Goal: Use online tool/utility: Utilize a website feature to perform a specific function

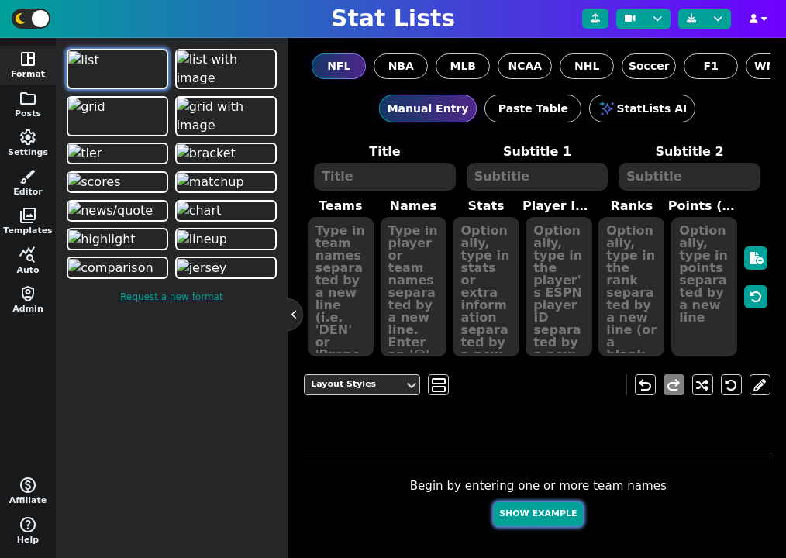
click at [524, 511] on button "Show Example" at bounding box center [538, 514] width 88 height 24
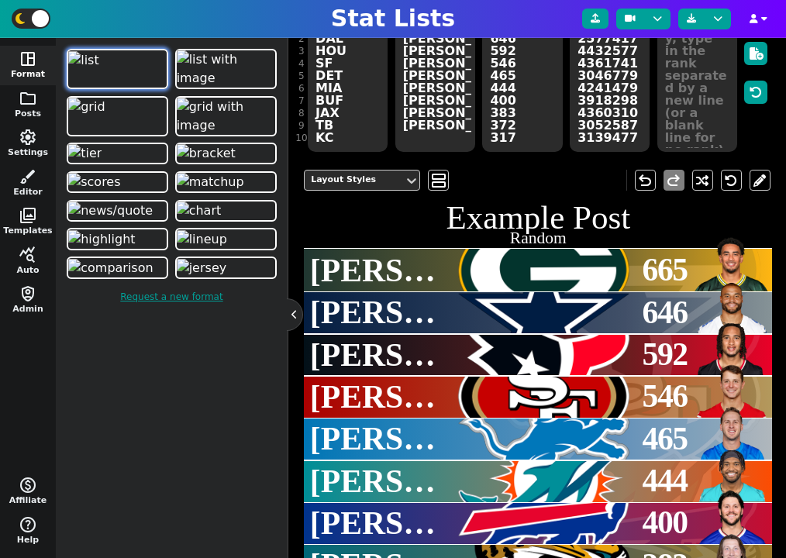
scroll to position [235, 0]
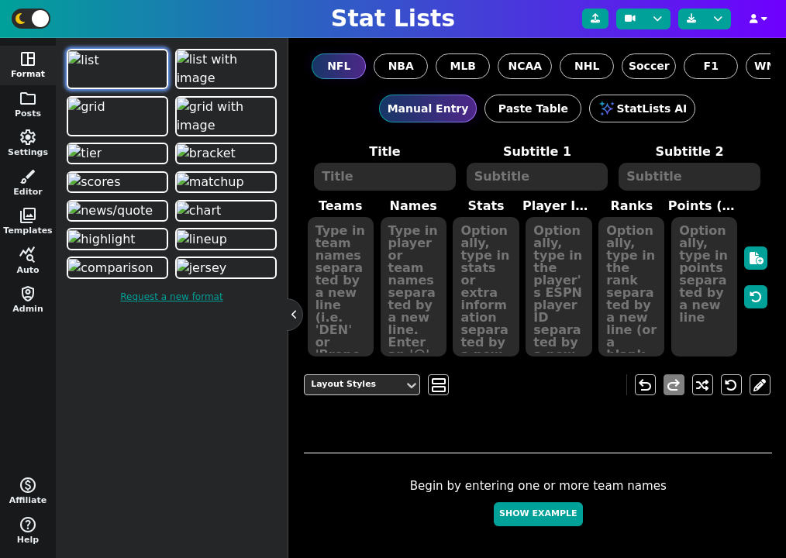
click at [507, 447] on div at bounding box center [538, 430] width 468 height 46
click at [535, 505] on button "Show Example" at bounding box center [538, 514] width 88 height 24
type textarea "Example Post"
type textarea "Random"
type textarea "MIA JAX TB KC DET GB BUF [PERSON_NAME] DAL"
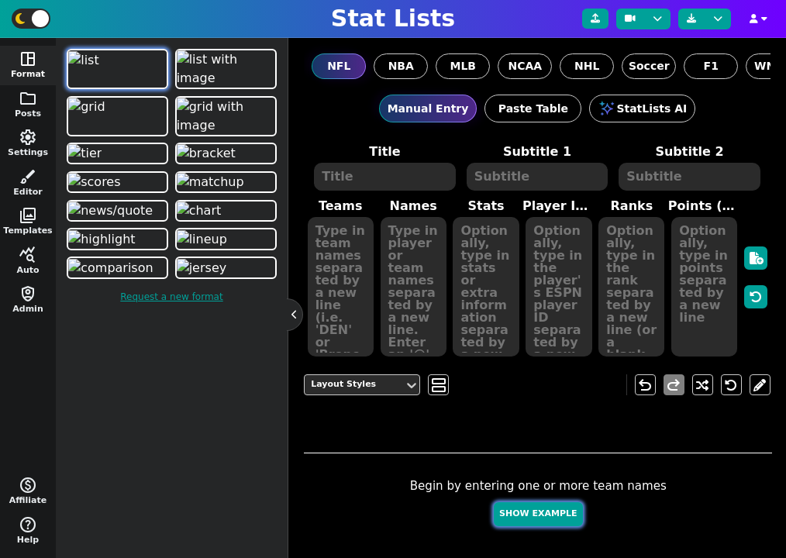
type textarea "[PERSON_NAME] [PERSON_NAME] [PERSON_NAME] [PERSON_NAME] [PERSON_NAME] [PERSON_N…"
type textarea "628 626 575 483 366 355 288 233 232 200"
type textarea "4241479 4360310 3052587 3139477 3046779 4036378 3918298 4361741 4432577 2577417"
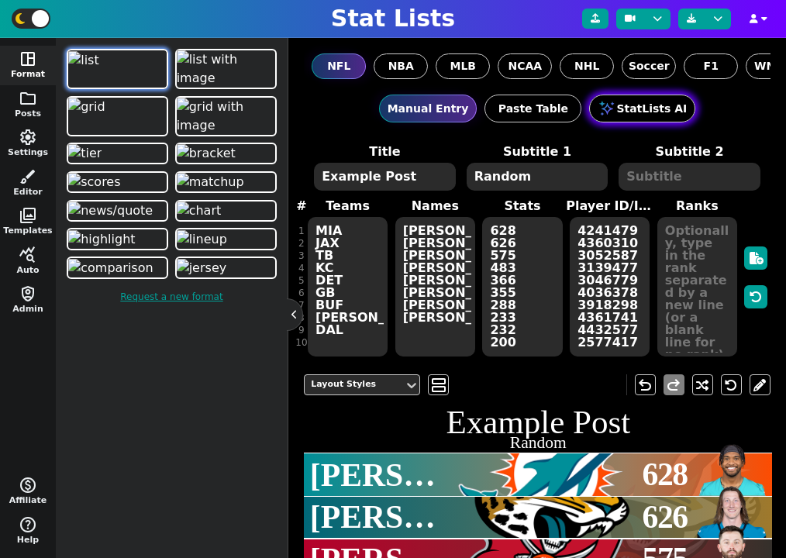
click at [645, 115] on button "StatLists AI" at bounding box center [642, 109] width 106 height 28
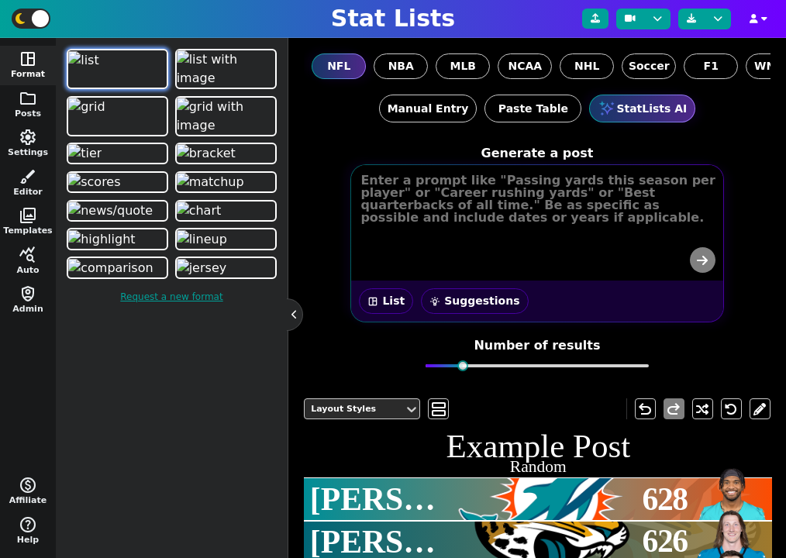
click at [464, 304] on button "wb_incandescent Suggestions" at bounding box center [474, 301] width 107 height 26
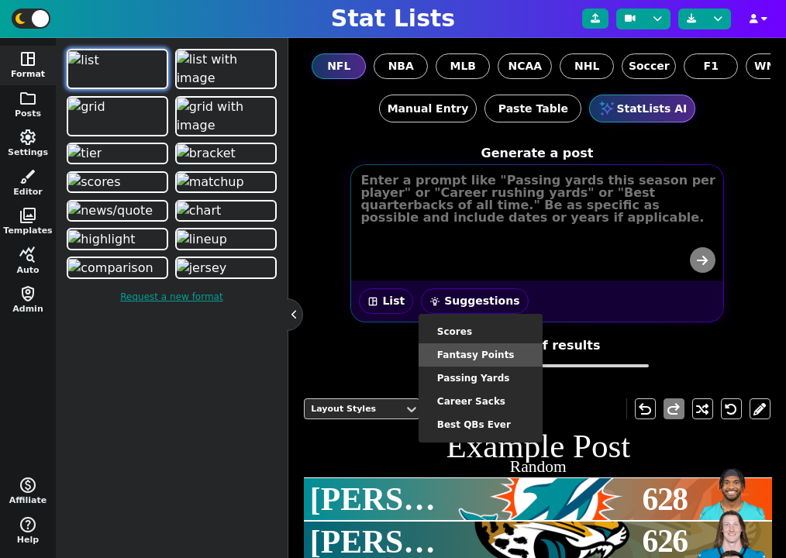
click at [486, 353] on li "Fantasy Points" at bounding box center [480, 354] width 124 height 23
type textarea "Fantasy points for Week 1"
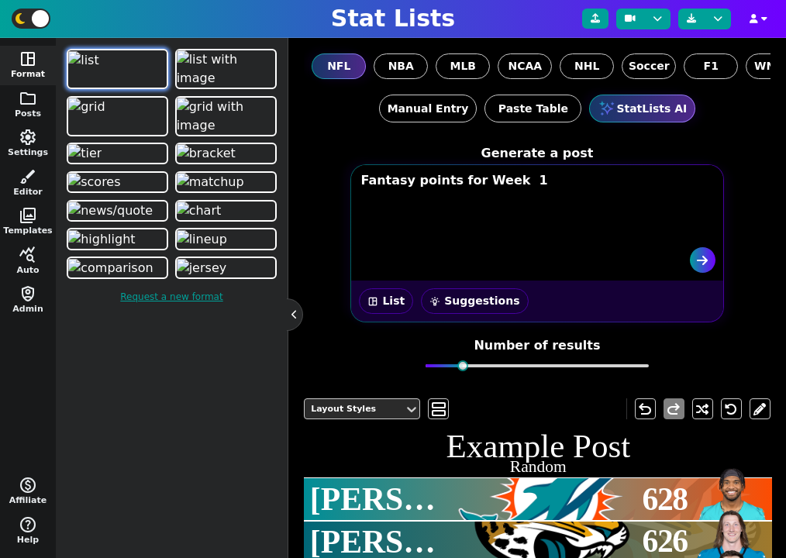
click at [468, 266] on div at bounding box center [536, 259] width 371 height 41
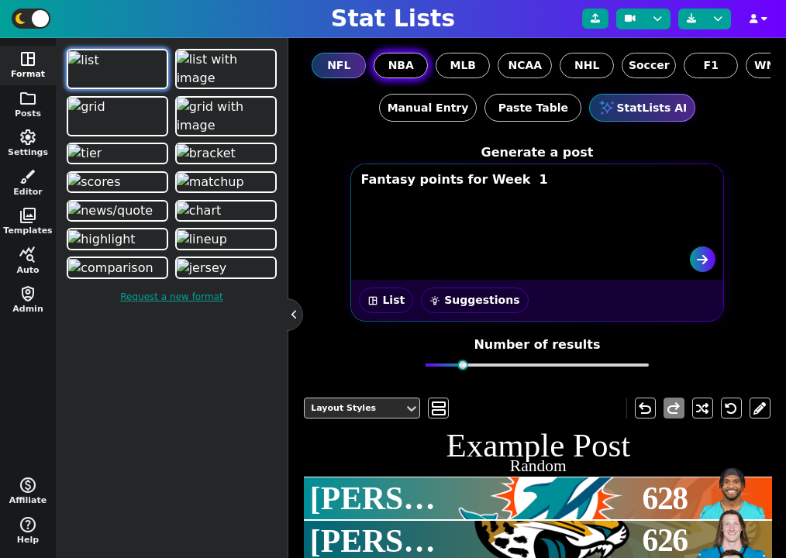
click at [408, 75] on label "NBA" at bounding box center [400, 66] width 54 height 26
click at [0, 0] on input "NBA" at bounding box center [0, 0] width 0 height 0
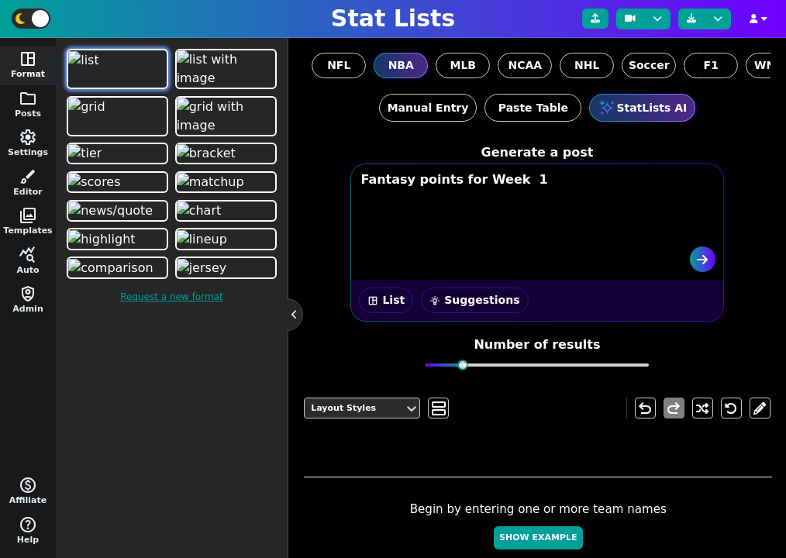
click at [479, 294] on button "wb_incandescent Suggestions" at bounding box center [474, 300] width 107 height 26
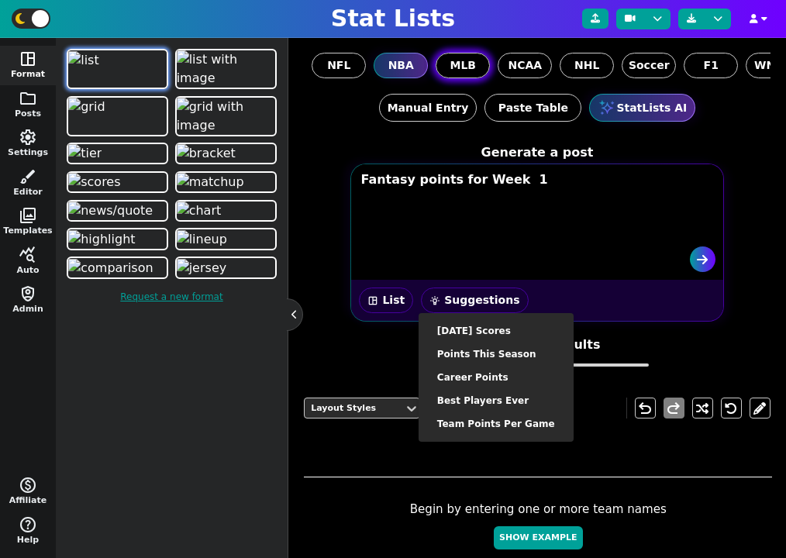
click at [459, 63] on span "MLB" at bounding box center [463, 65] width 26 height 16
click at [0, 0] on input "MLB" at bounding box center [0, 0] width 0 height 0
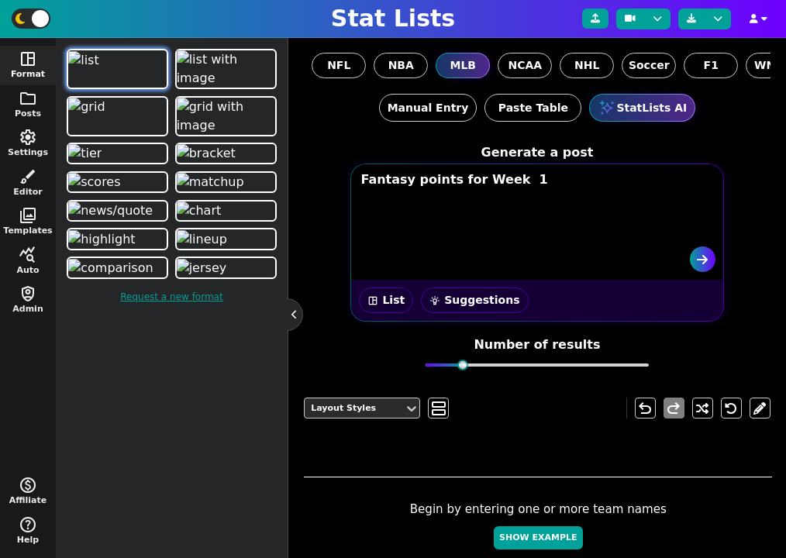
click at [473, 294] on button "wb_incandescent Suggestions" at bounding box center [474, 300] width 107 height 26
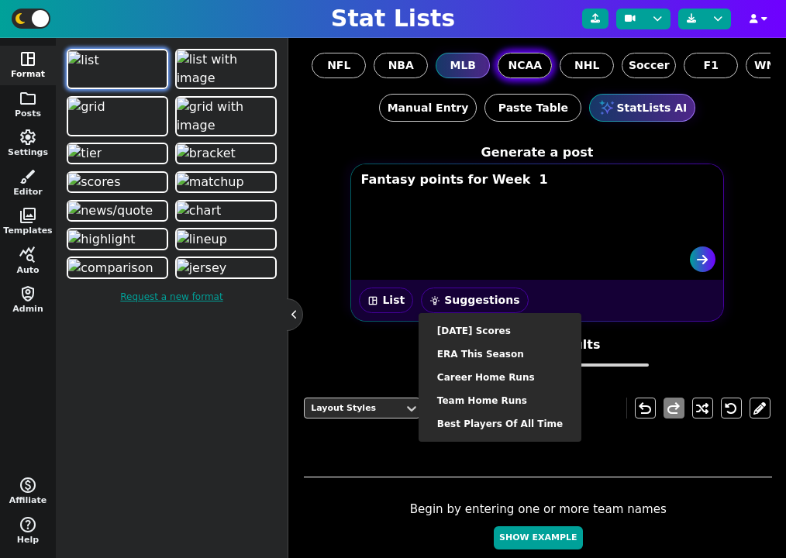
click at [511, 65] on span "NCAA" at bounding box center [525, 65] width 34 height 16
click at [0, 0] on input "NCAA" at bounding box center [0, 0] width 0 height 0
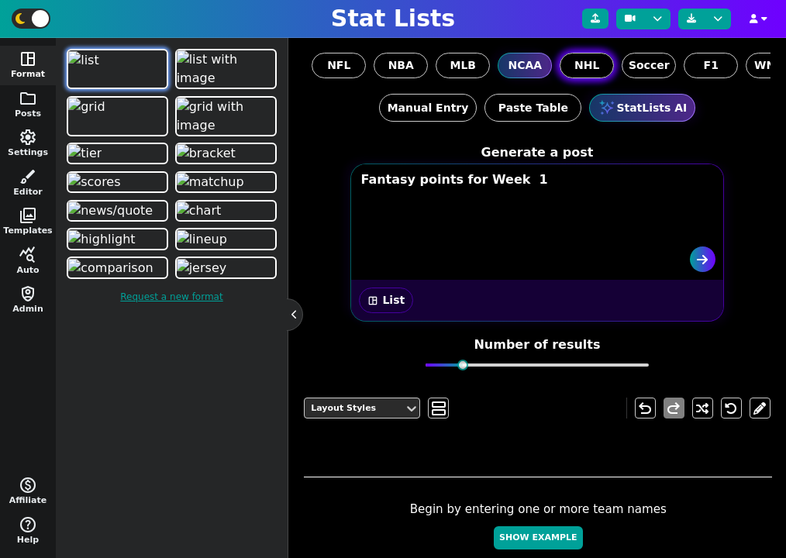
click at [587, 64] on span "NHL" at bounding box center [586, 65] width 25 height 16
click at [0, 0] on input "NHL" at bounding box center [0, 0] width 0 height 0
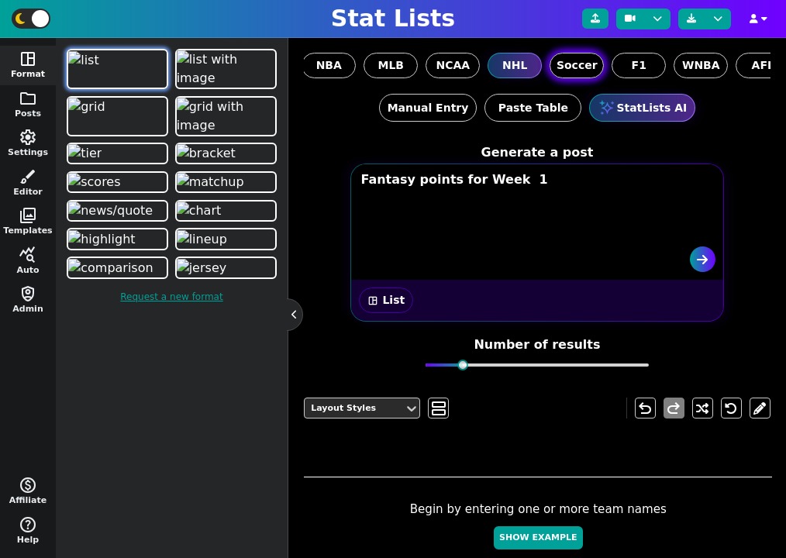
scroll to position [0, 95]
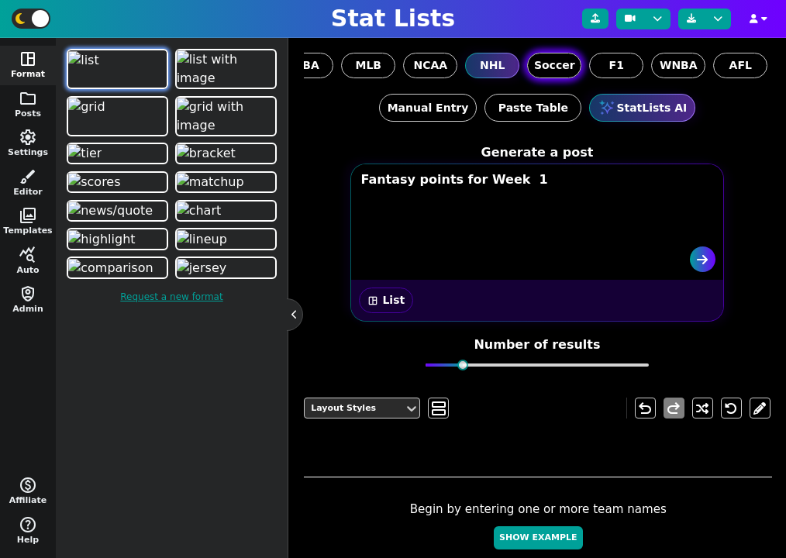
click at [566, 74] on label "Soccer" at bounding box center [554, 66] width 54 height 26
click at [0, 0] on input "Soccer" at bounding box center [0, 0] width 0 height 0
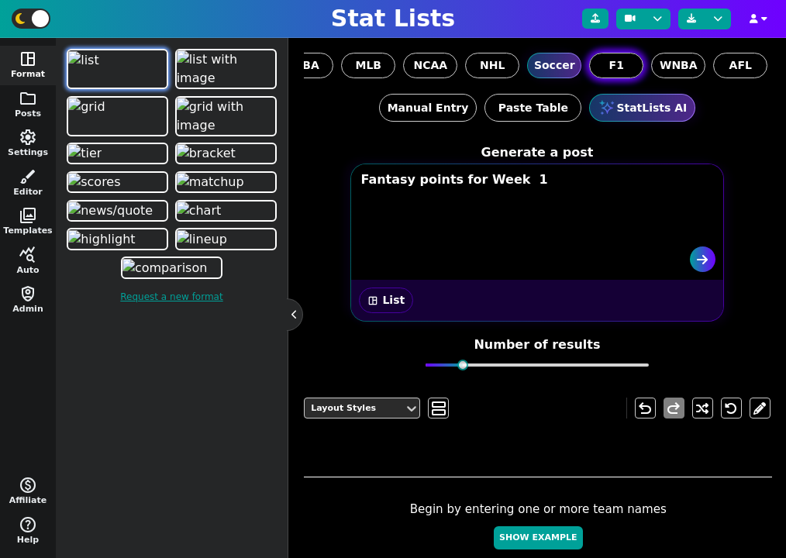
click at [625, 70] on label "F1" at bounding box center [616, 66] width 54 height 26
click at [0, 0] on input "F1" at bounding box center [0, 0] width 0 height 0
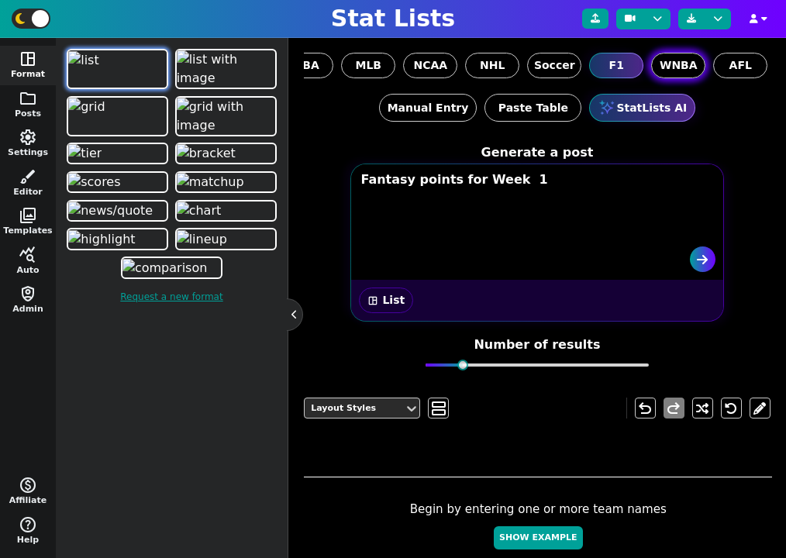
click at [666, 67] on span "WNBA" at bounding box center [678, 65] width 38 height 16
click at [0, 0] on input "WNBA" at bounding box center [0, 0] width 0 height 0
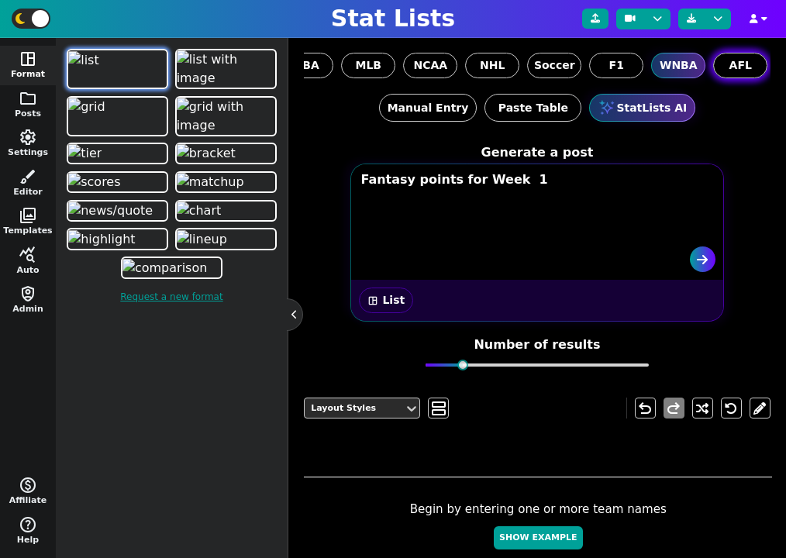
click at [728, 63] on label "AFL" at bounding box center [740, 66] width 54 height 26
click at [0, 0] on input "AFL" at bounding box center [0, 0] width 0 height 0
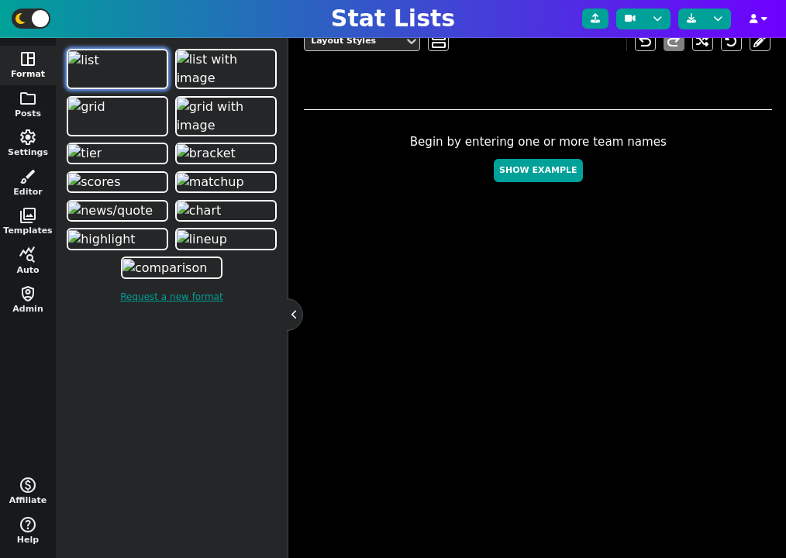
scroll to position [0, 0]
